Goal: Find specific page/section: Find specific page/section

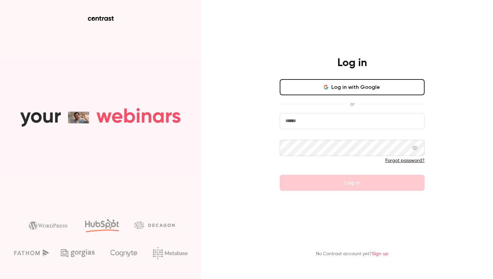
type input "**********"
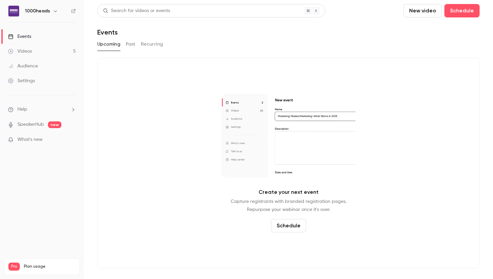
click at [42, 142] on span "What's new" at bounding box center [29, 139] width 25 height 7
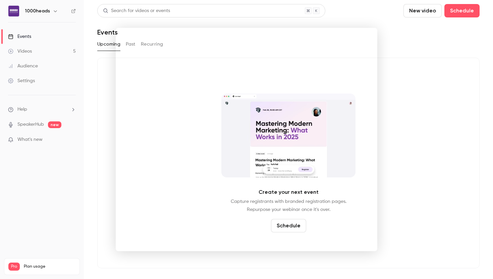
click at [389, 61] on div at bounding box center [246, 139] width 493 height 279
